Goal: Information Seeking & Learning: Learn about a topic

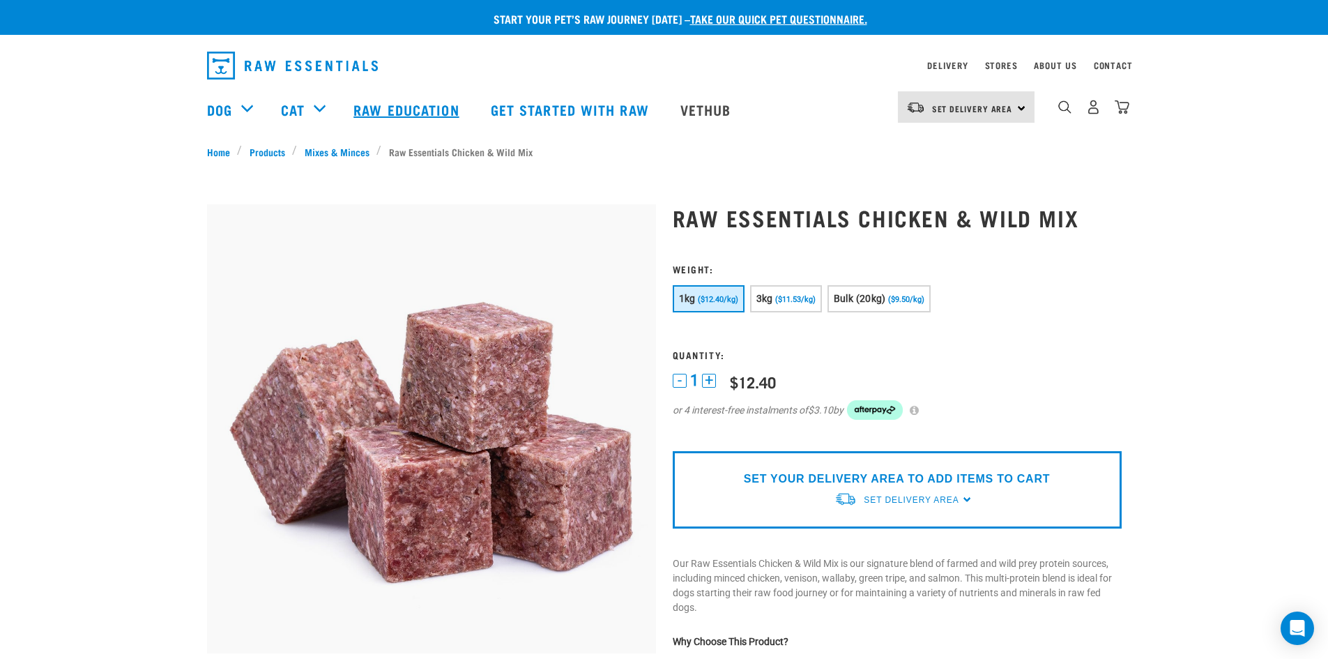
click at [424, 100] on link "Raw Education" at bounding box center [407, 110] width 137 height 56
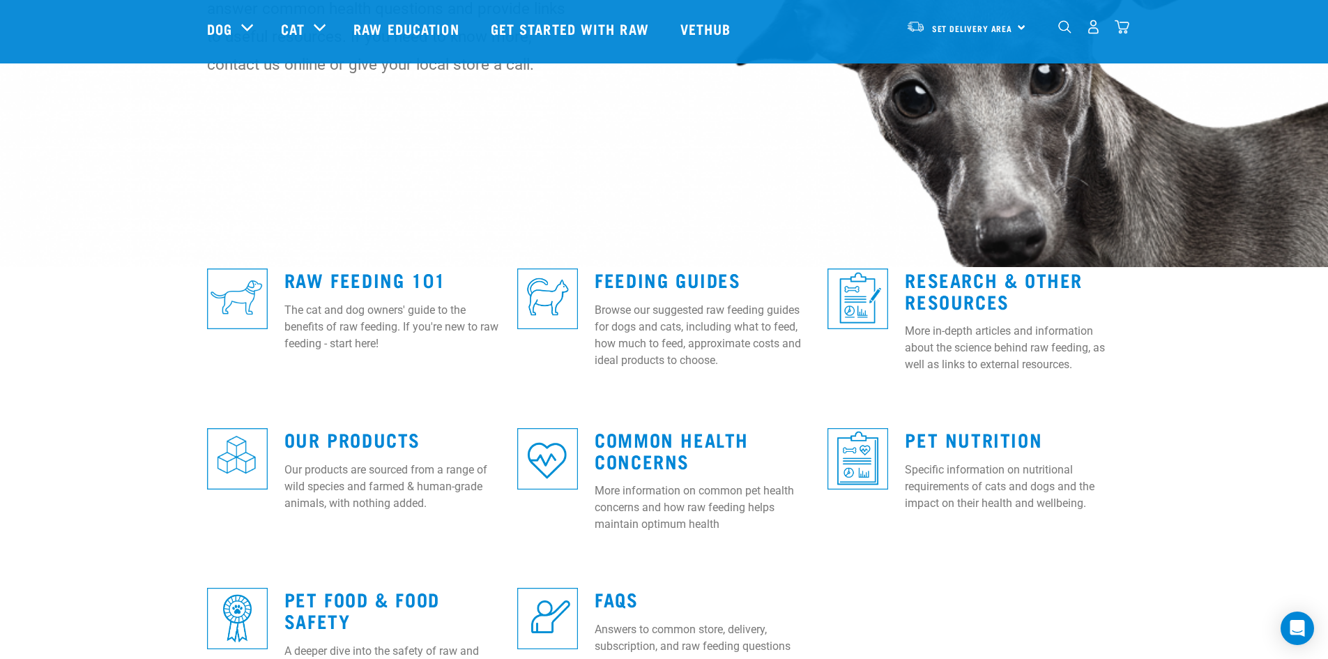
scroll to position [208, 0]
click at [399, 275] on link "Raw Feeding 101" at bounding box center [365, 278] width 162 height 10
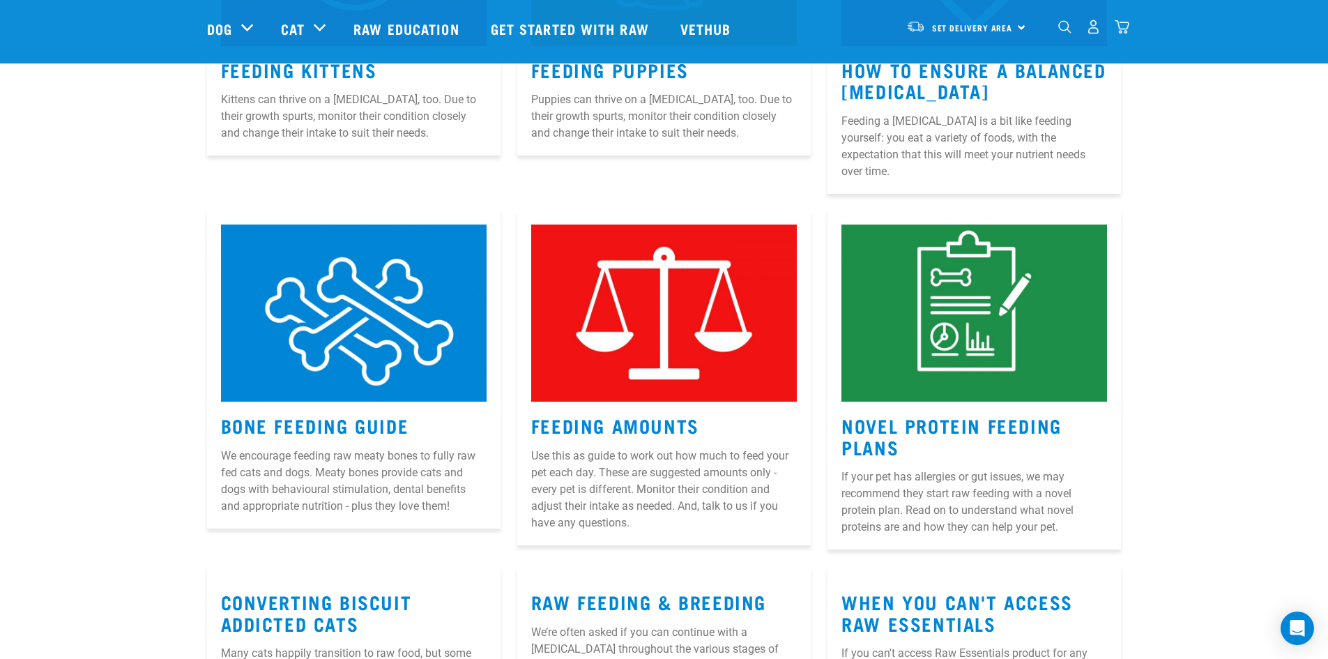
scroll to position [1185, 0]
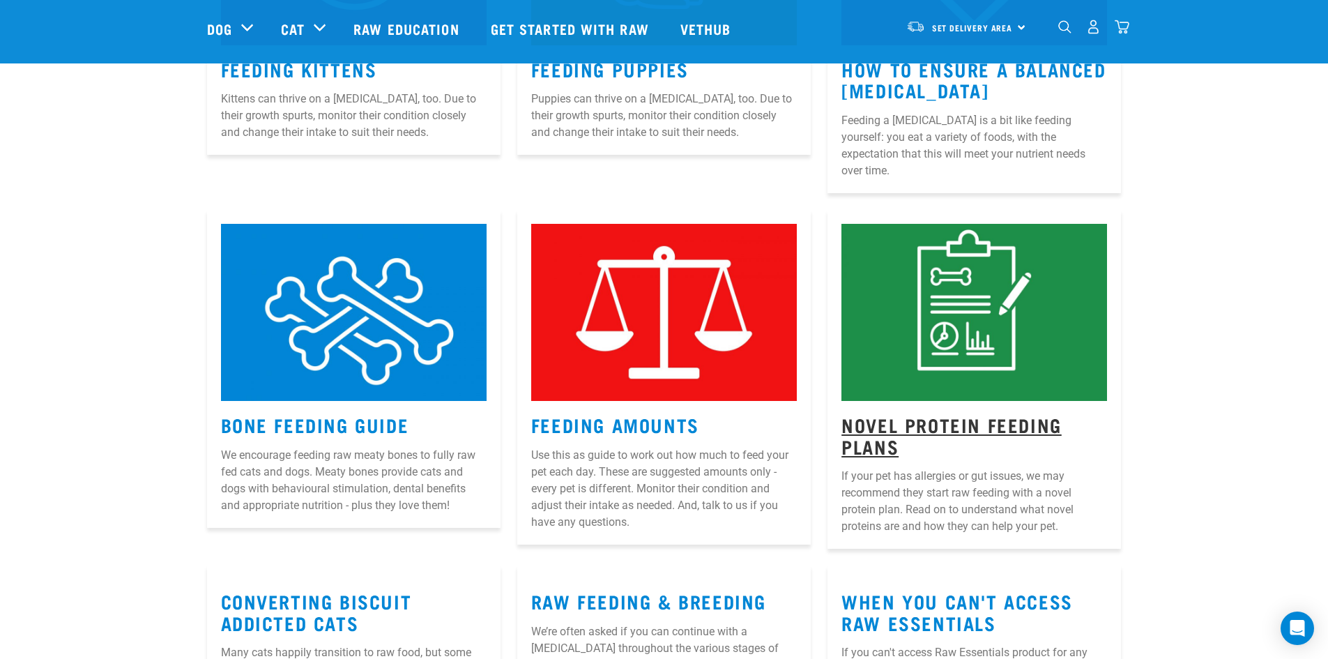
click at [967, 419] on link "Novel Protein Feeding Plans" at bounding box center [951, 435] width 220 height 32
